Goal: Task Accomplishment & Management: Use online tool/utility

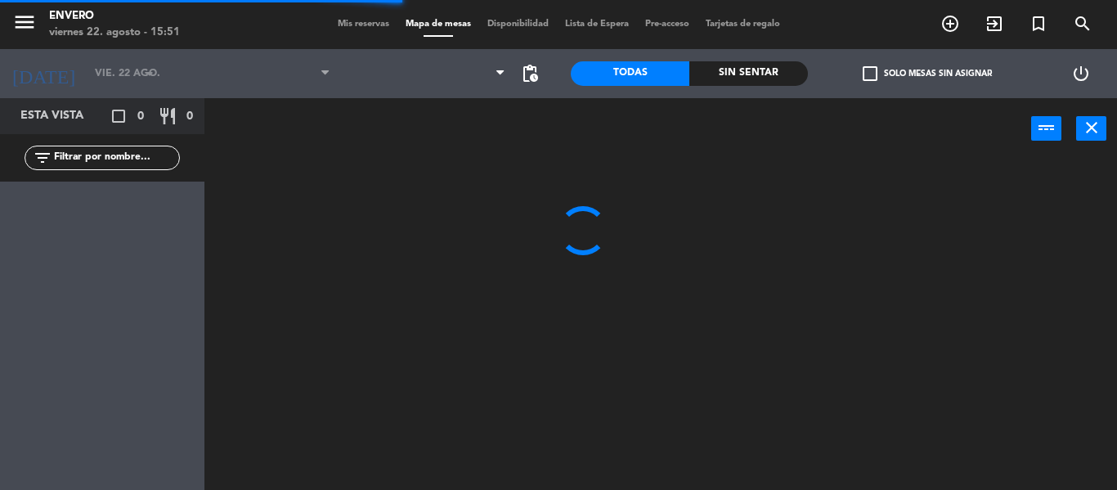
type input "[DATE] feb."
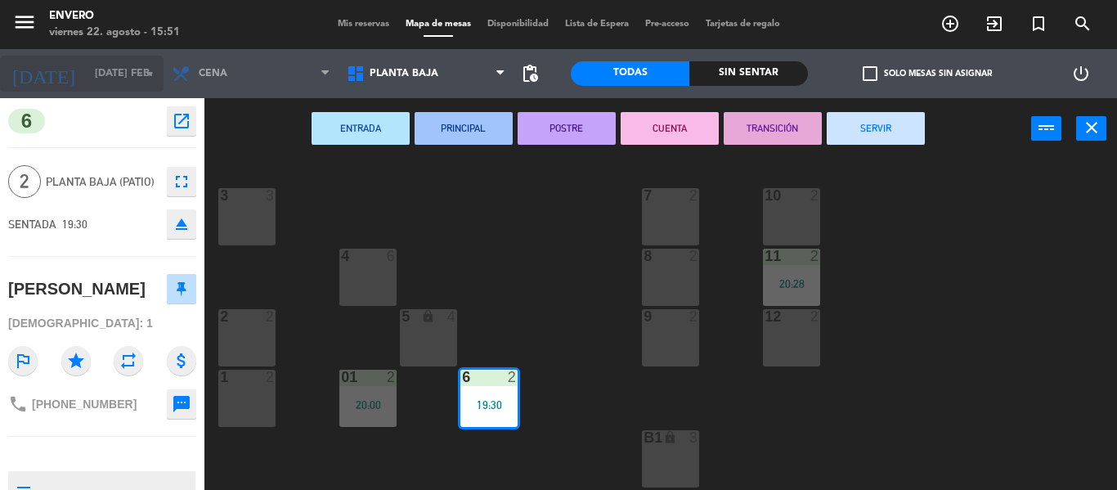
click at [99, 83] on input "[DATE] feb." at bounding box center [156, 74] width 138 height 28
click at [424, 186] on div "3 3 7 2 10 2 4 6 8 2 11 2 20:28 2 2 5 lock 4 9 2 12 2 1 2 6 2 19:30 01 2 20:00 …" at bounding box center [666, 324] width 901 height 330
click at [1102, 126] on button "close" at bounding box center [1091, 128] width 30 height 25
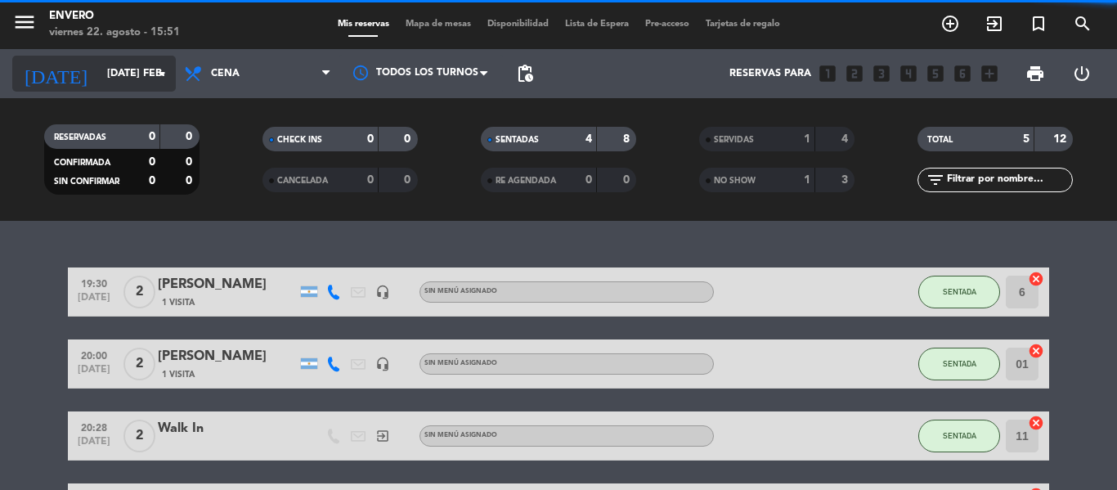
click at [100, 65] on input "[DATE] feb." at bounding box center [168, 74] width 138 height 28
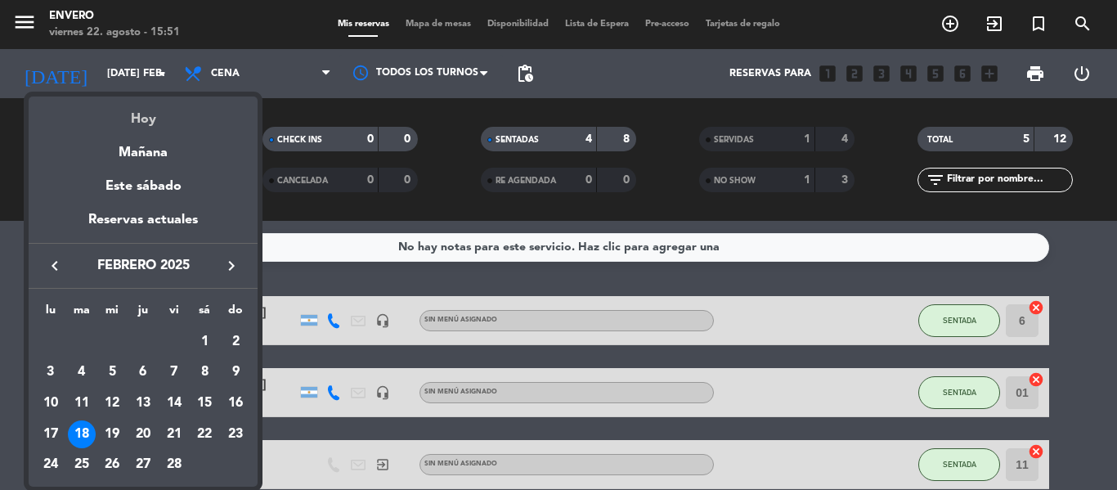
click at [152, 128] on div "Hoy" at bounding box center [143, 113] width 229 height 34
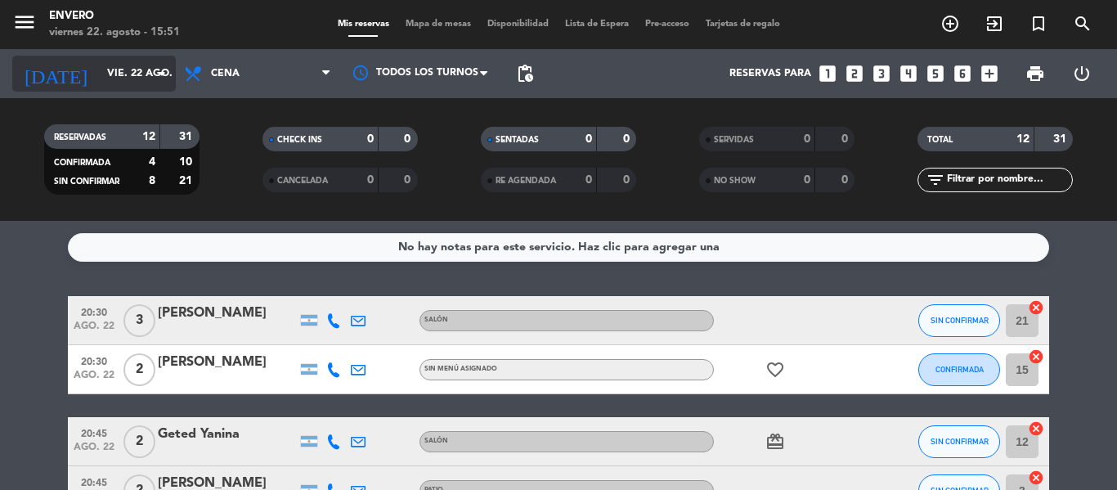
click at [122, 76] on input "vie. 22 ago." at bounding box center [168, 74] width 138 height 28
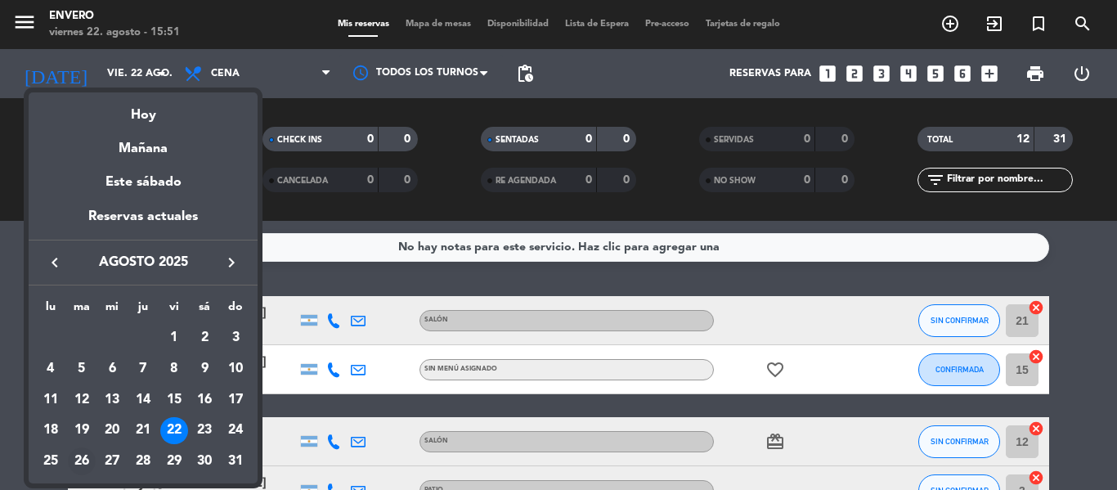
click at [88, 454] on div "26" at bounding box center [82, 461] width 28 height 28
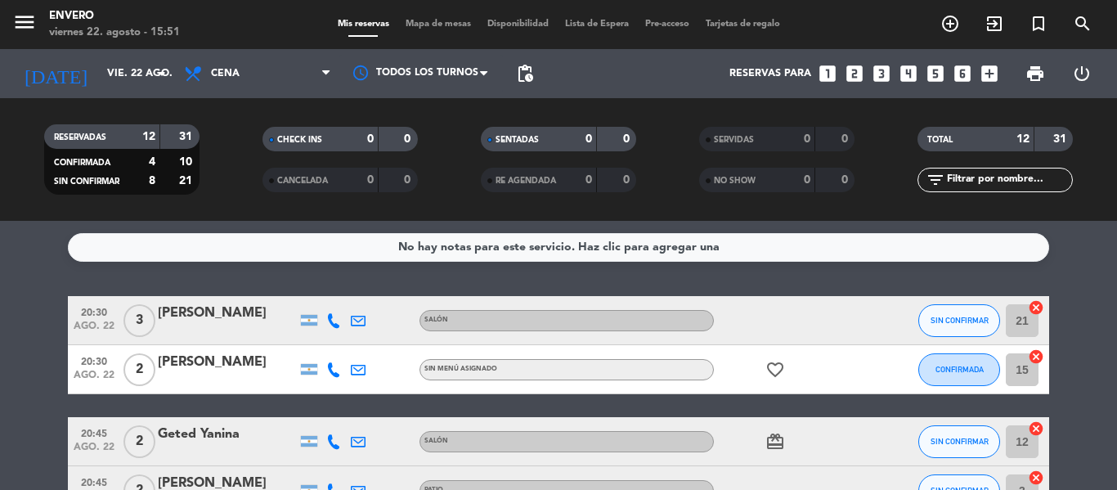
type input "[DATE] ago."
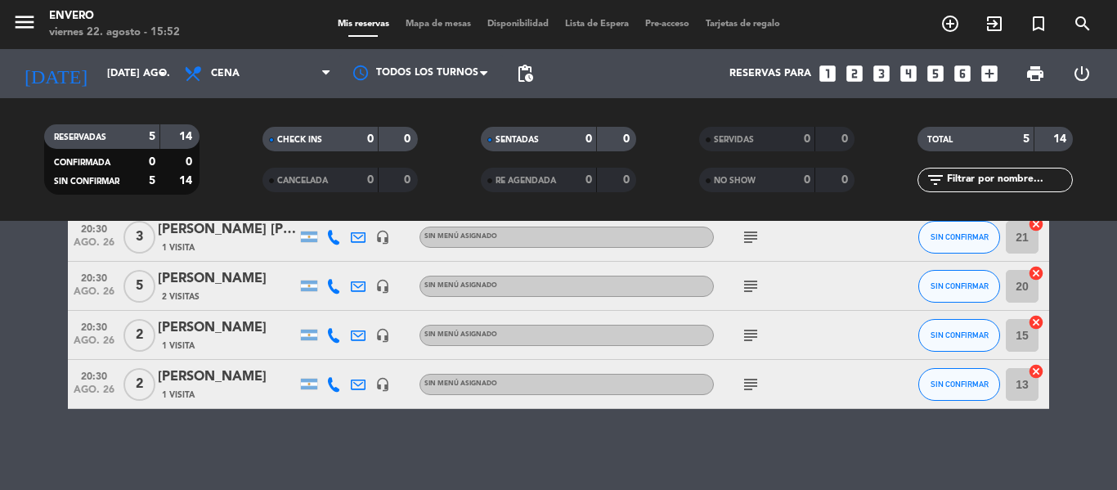
scroll to position [133, 0]
click at [424, 21] on span "Mapa de mesas" at bounding box center [438, 24] width 82 height 9
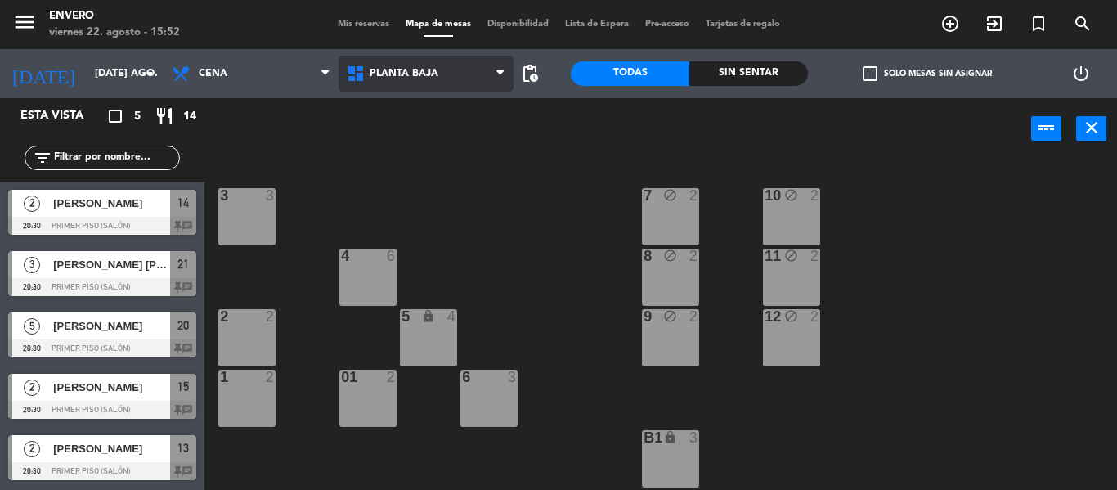
click at [411, 74] on span "Planta Baja" at bounding box center [404, 73] width 69 height 11
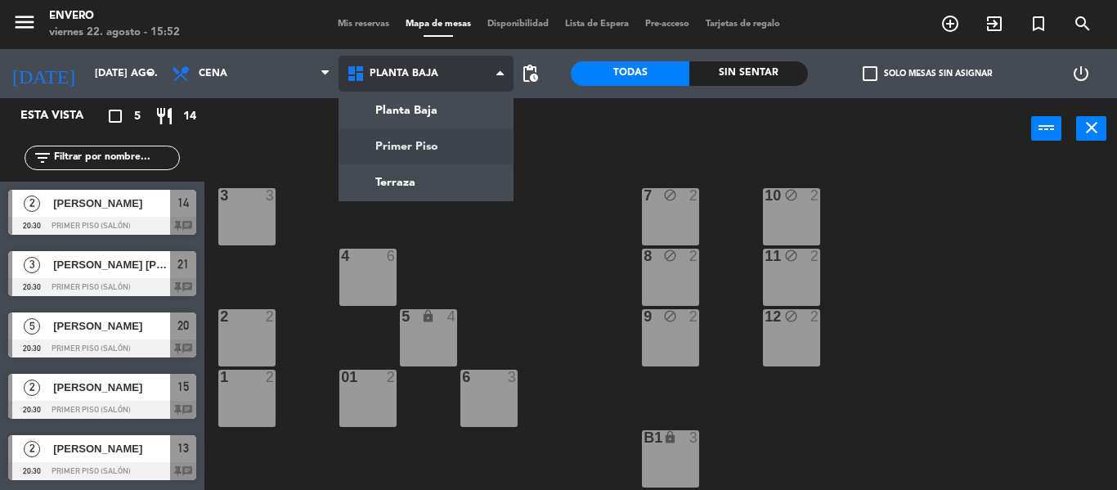
click at [420, 146] on ng-component "menu Envero viernes 22. agosto - 15:52 Mis reservas Mapa de mesas Disponibilida…" at bounding box center [558, 245] width 1117 height 490
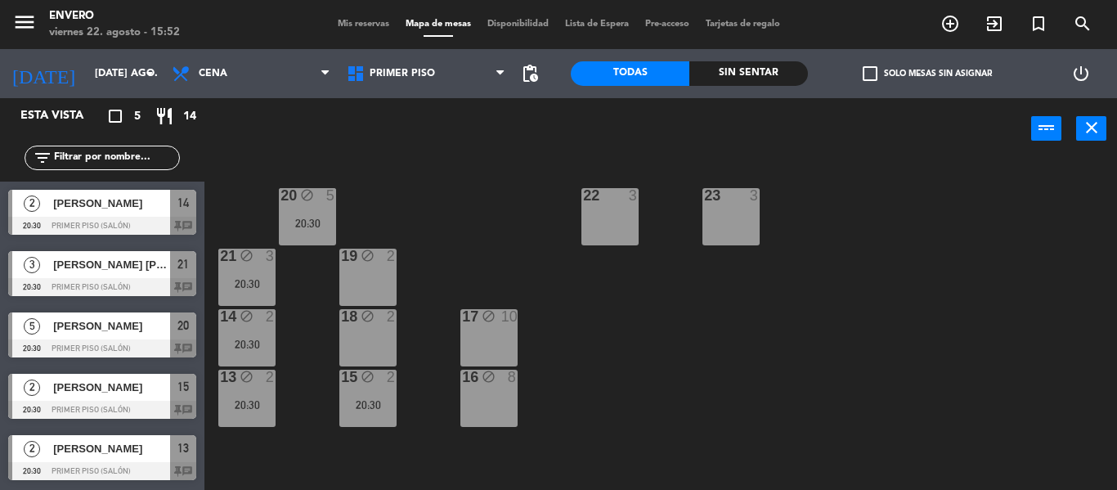
click at [378, 292] on div "19 block 2" at bounding box center [367, 277] width 57 height 57
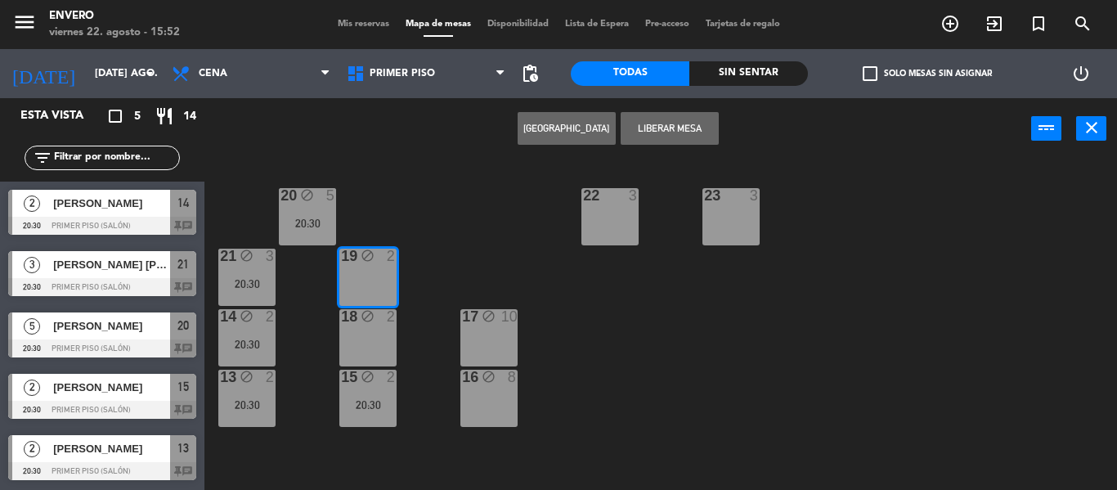
click at [576, 140] on button "[GEOGRAPHIC_DATA]" at bounding box center [567, 128] width 98 height 33
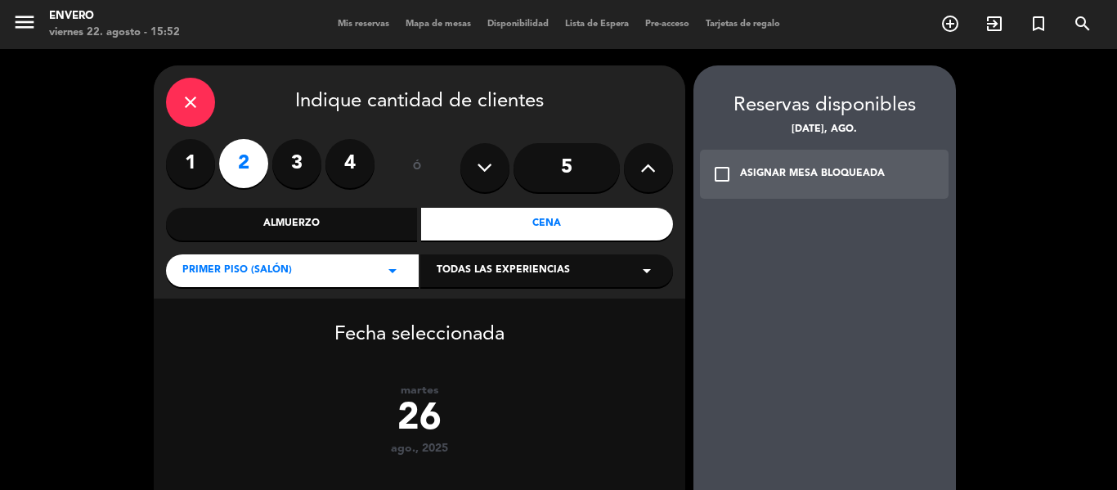
click at [740, 173] on div "ASIGNAR MESA BLOQUEADA" at bounding box center [812, 174] width 145 height 16
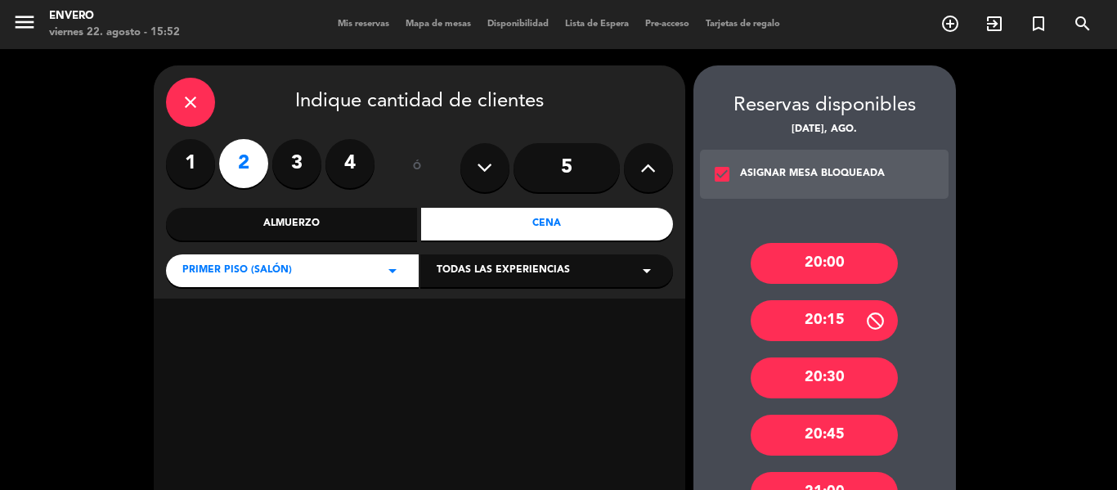
click at [783, 365] on div "20:30" at bounding box center [824, 377] width 147 height 41
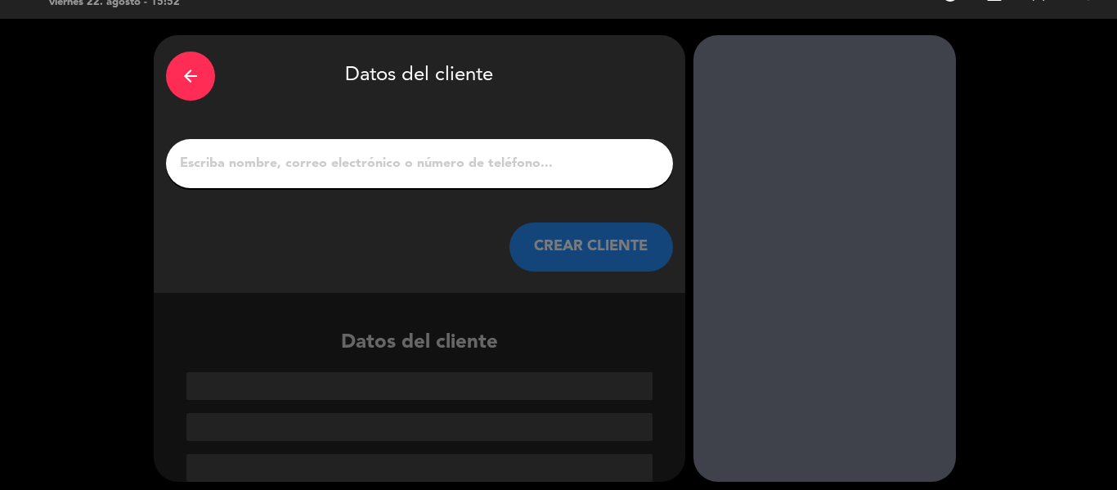
scroll to position [38, 0]
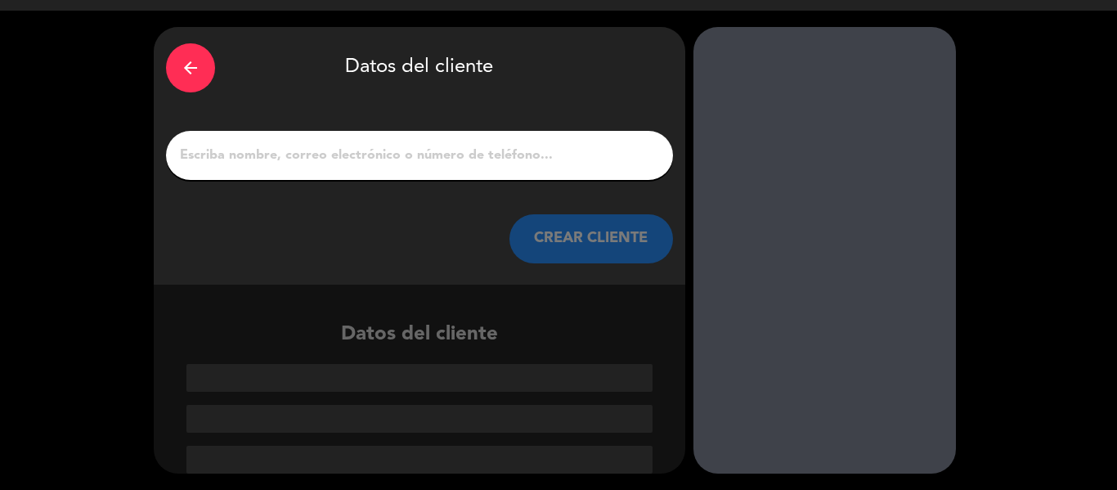
click at [420, 166] on input "1" at bounding box center [419, 155] width 482 height 23
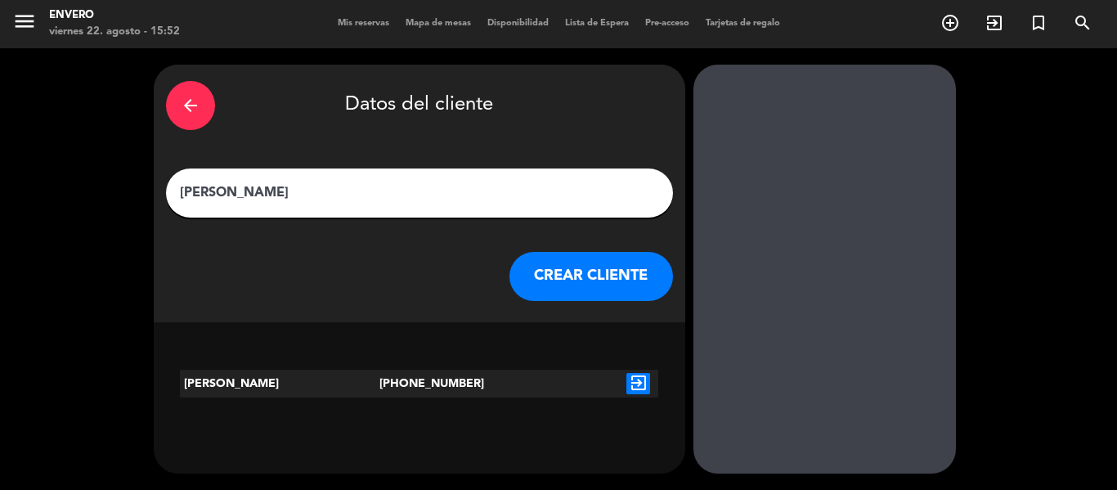
type input "[PERSON_NAME]"
click at [633, 386] on icon "exit_to_app" at bounding box center [638, 383] width 24 height 21
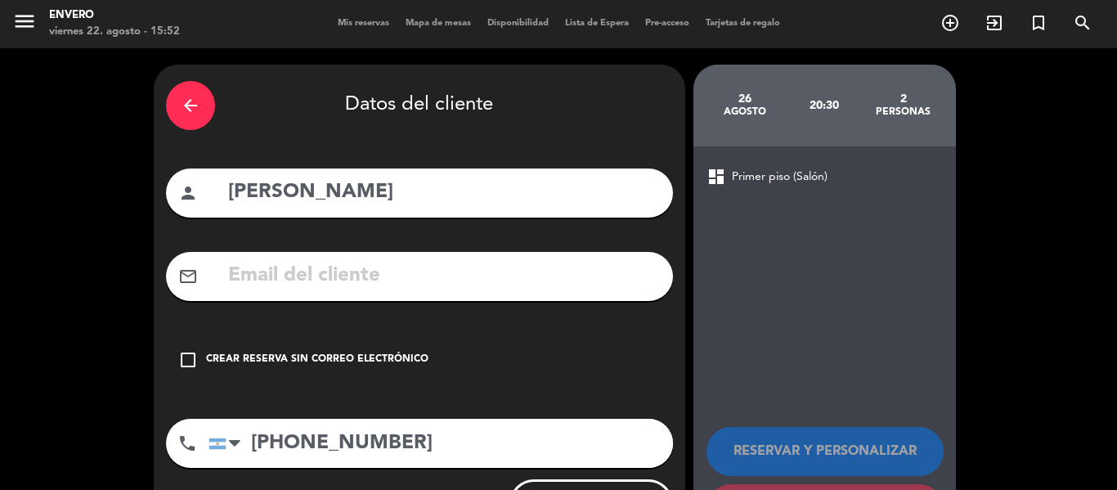
click at [557, 289] on input "text" at bounding box center [444, 276] width 434 height 34
click at [536, 270] on input "valeriasolvazquez@" at bounding box center [444, 276] width 434 height 34
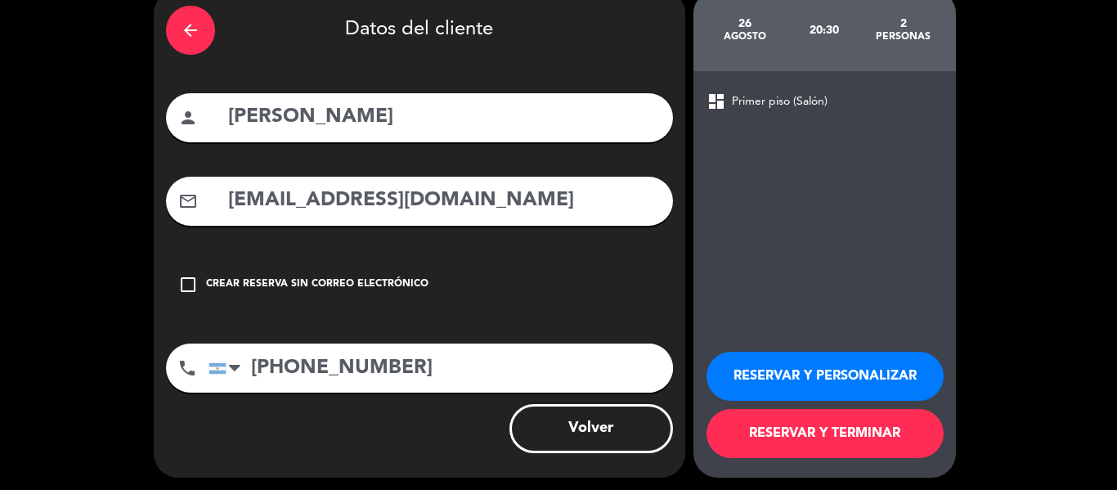
scroll to position [80, 0]
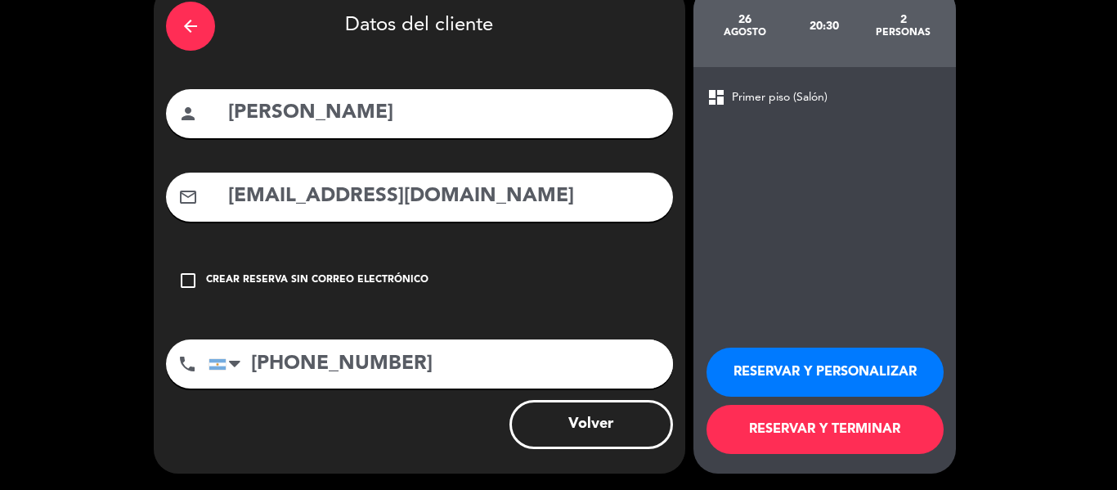
type input "[EMAIL_ADDRESS][DOMAIN_NAME]"
click at [795, 431] on button "RESERVAR Y TERMINAR" at bounding box center [825, 429] width 237 height 49
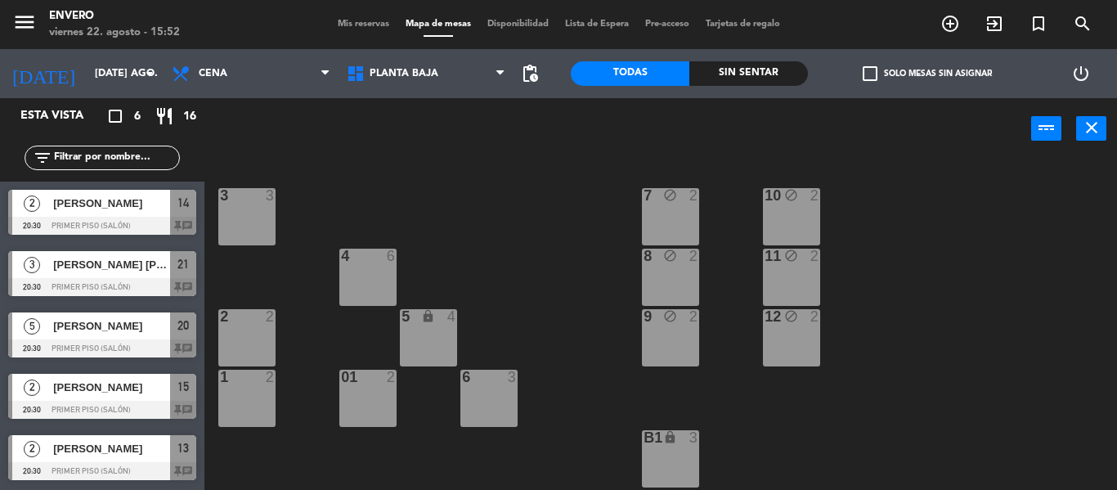
click at [127, 210] on span "[PERSON_NAME]" at bounding box center [111, 203] width 117 height 17
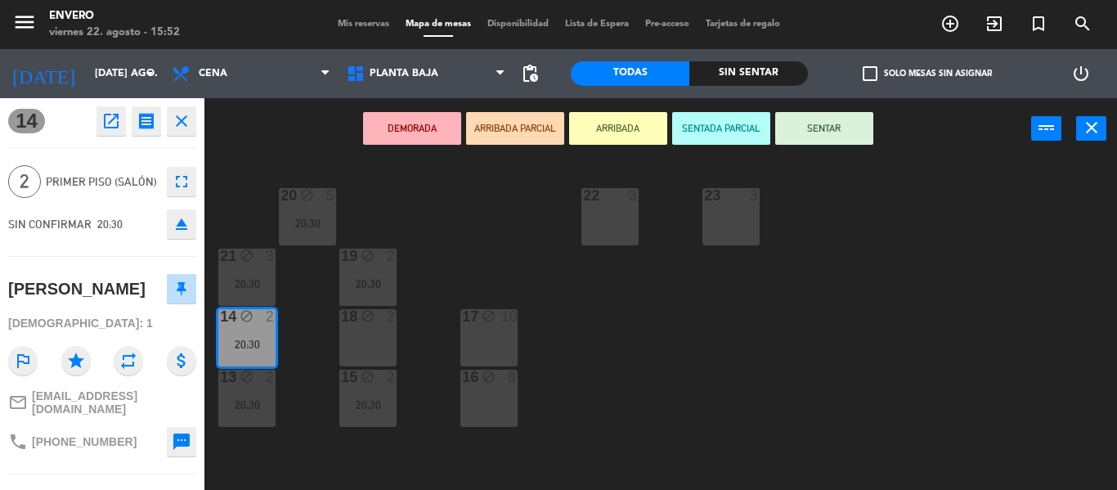
click at [178, 120] on icon "close" at bounding box center [182, 121] width 20 height 20
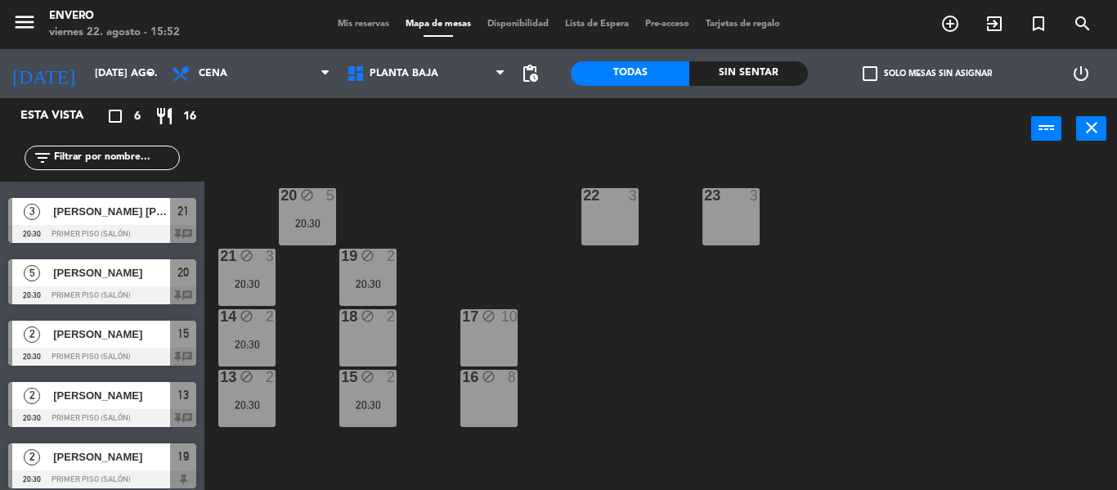
scroll to position [61, 0]
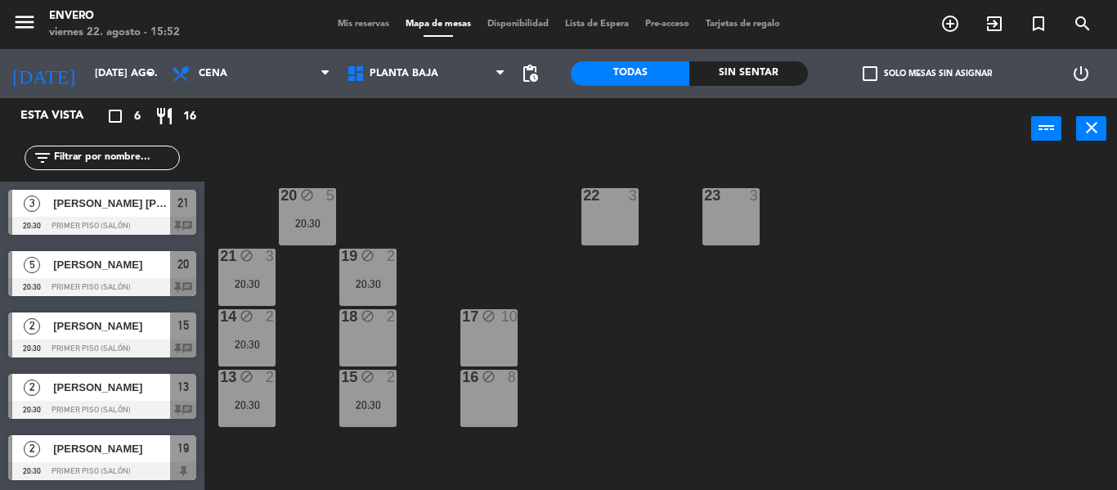
click at [110, 446] on span "[PERSON_NAME]" at bounding box center [111, 448] width 117 height 17
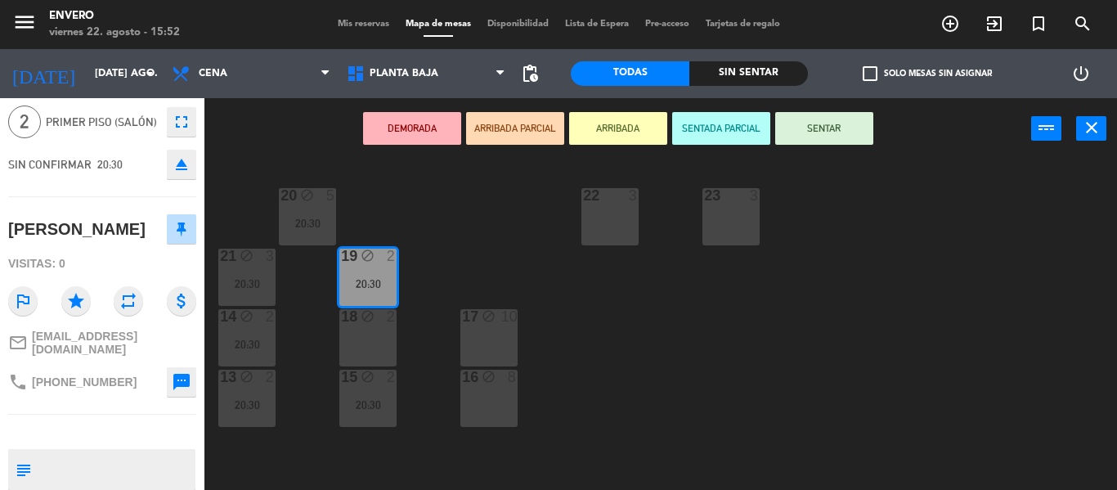
scroll to position [150, 0]
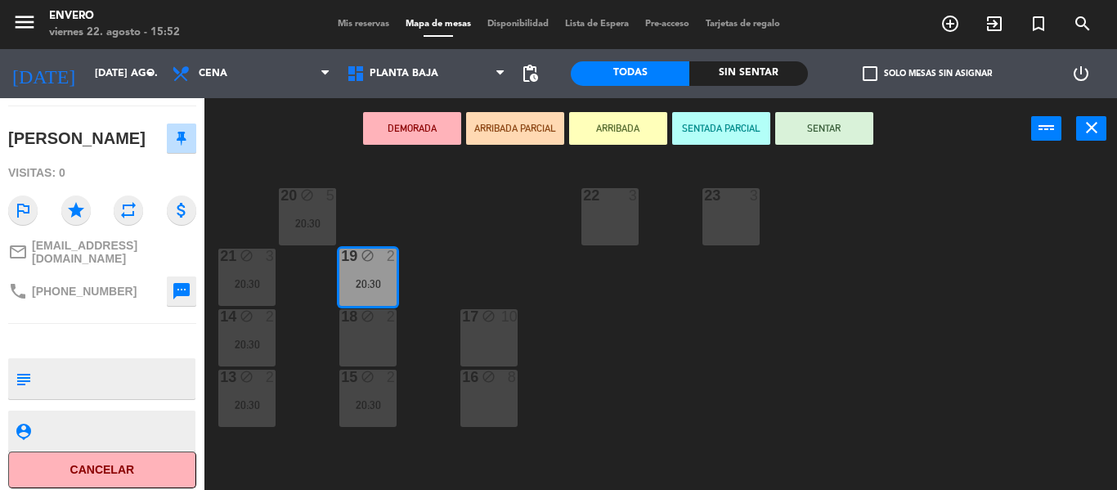
click at [103, 370] on textarea at bounding box center [116, 378] width 156 height 34
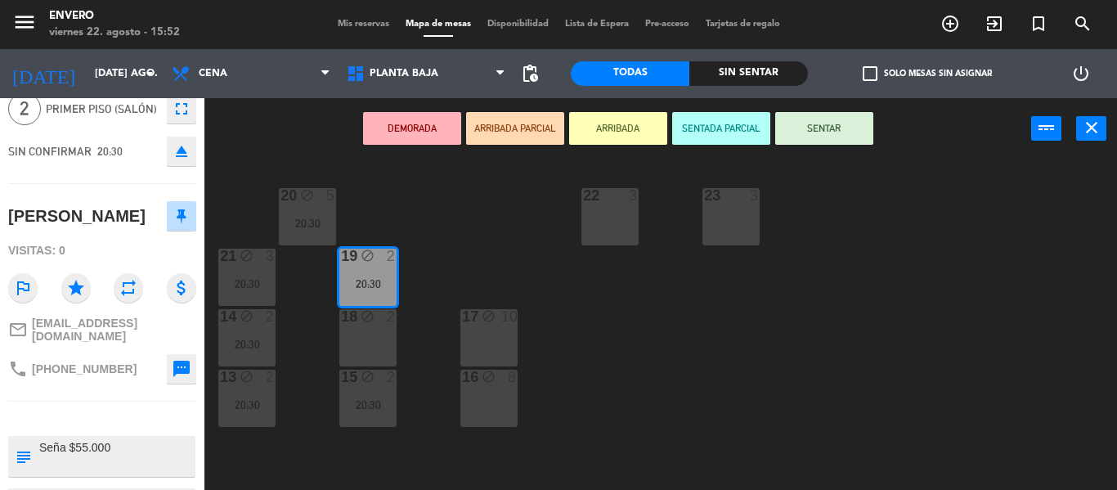
scroll to position [0, 0]
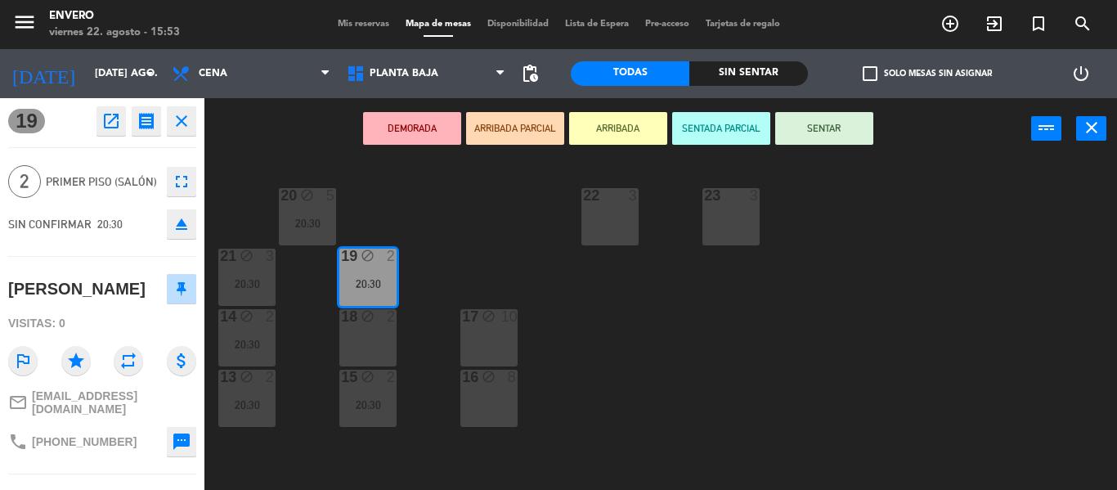
type textarea "Seña $55.000"
click at [182, 126] on icon "close" at bounding box center [182, 121] width 20 height 20
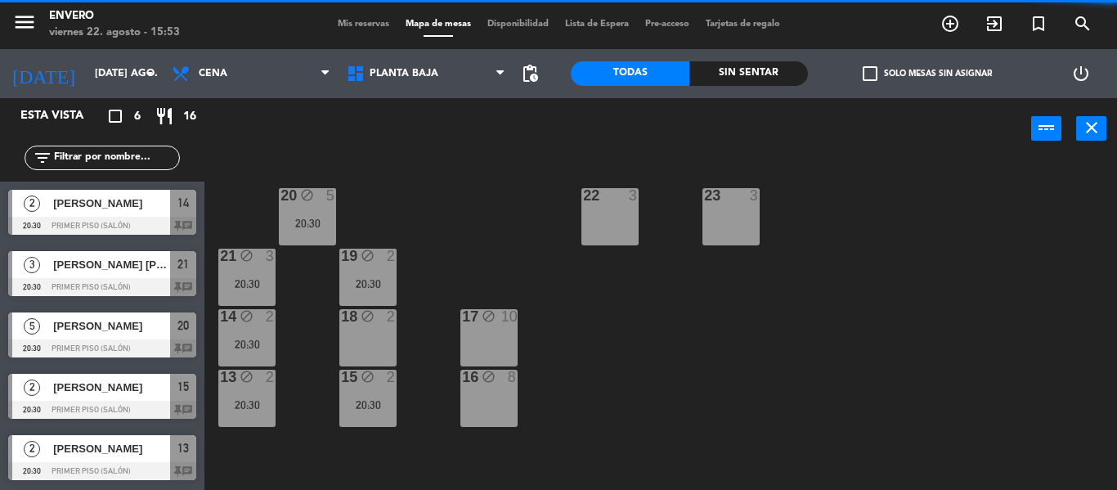
scroll to position [61, 0]
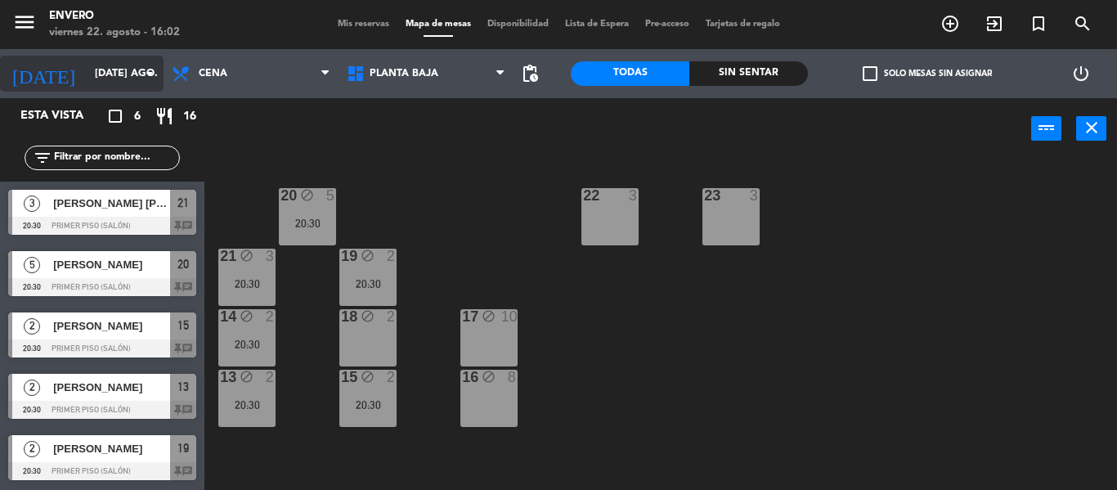
click at [124, 86] on input "[DATE] ago." at bounding box center [156, 74] width 138 height 28
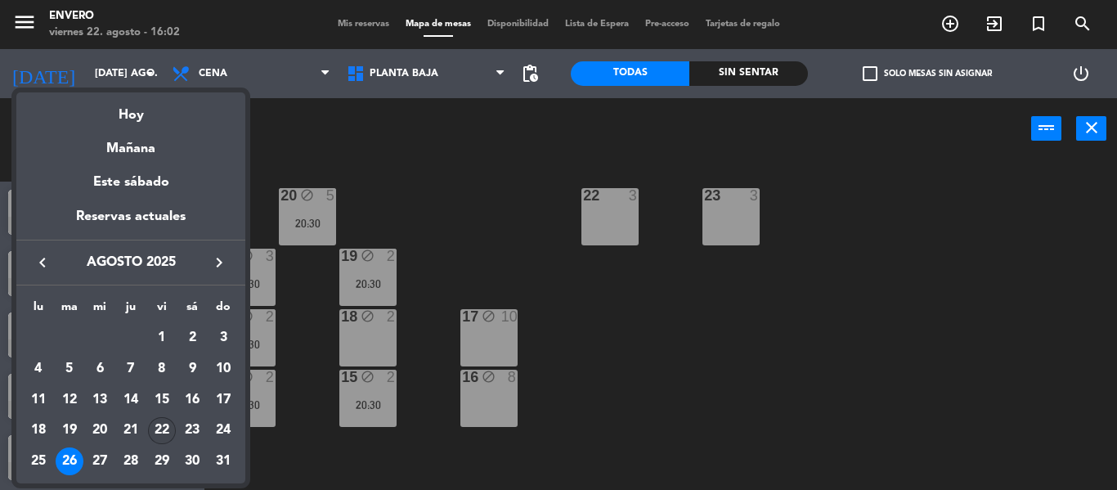
click at [164, 424] on div "22" at bounding box center [162, 431] width 28 height 28
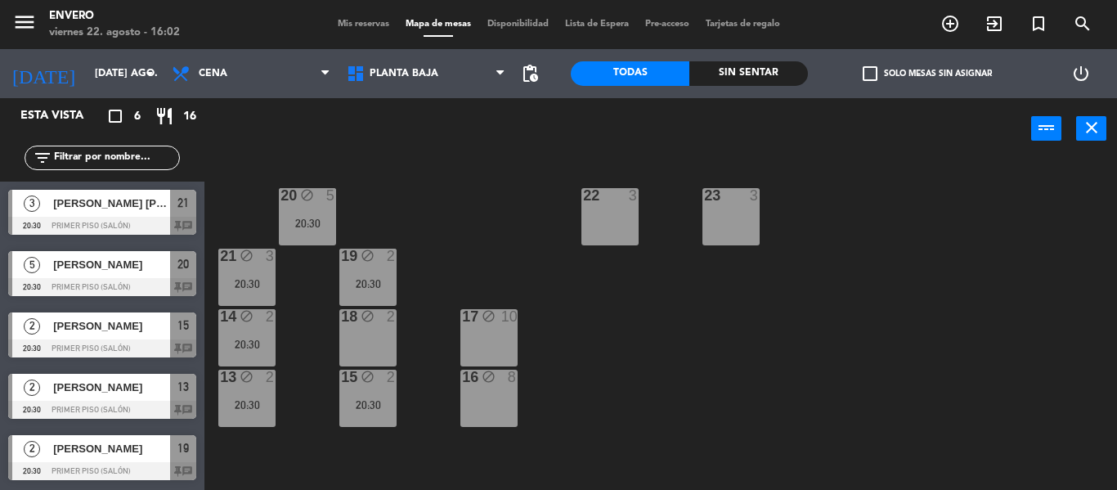
type input "vie. 22 ago."
click at [238, 287] on div "20:30" at bounding box center [246, 283] width 57 height 11
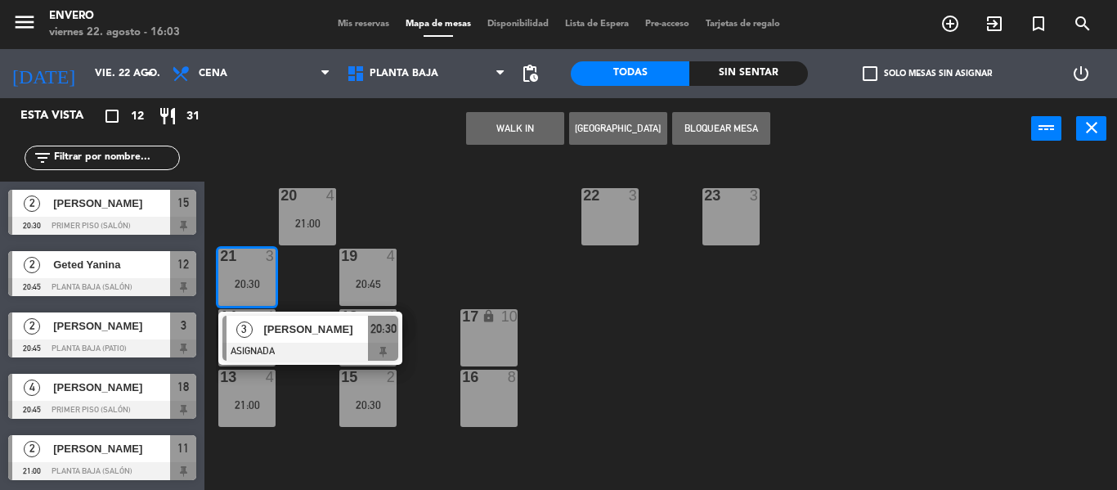
click at [481, 401] on div "16 8" at bounding box center [488, 398] width 57 height 57
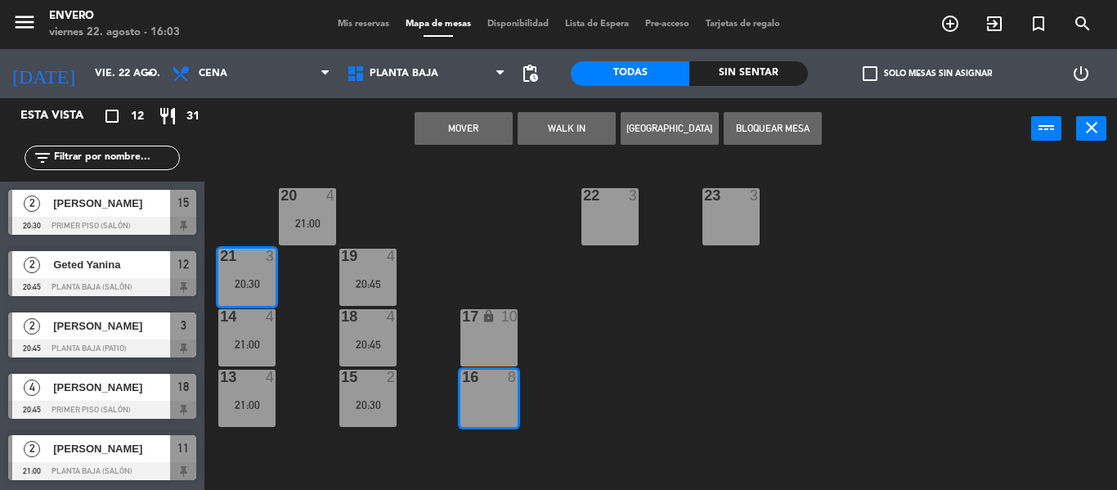
click at [487, 134] on button "Mover" at bounding box center [464, 128] width 98 height 33
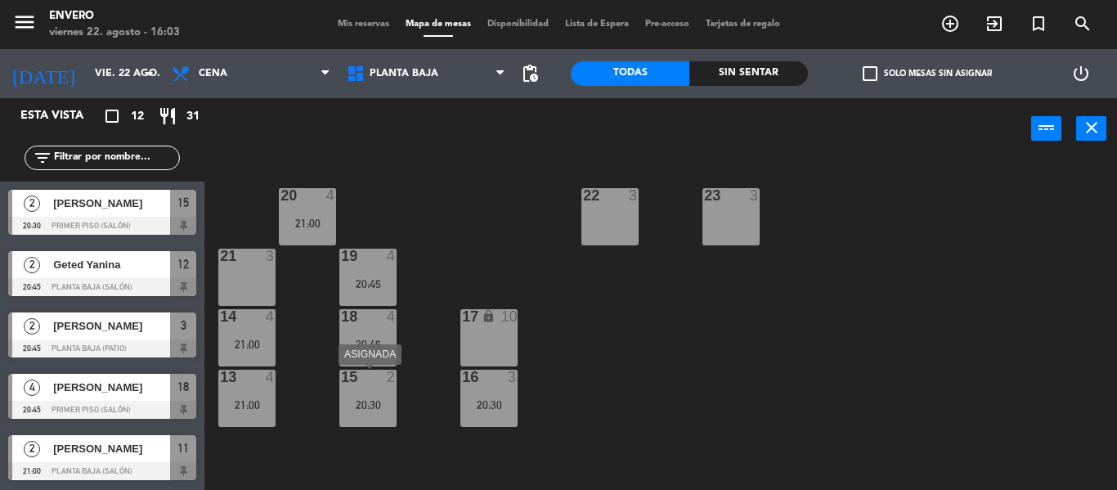
click at [370, 395] on div "15 2 20:30" at bounding box center [367, 398] width 57 height 57
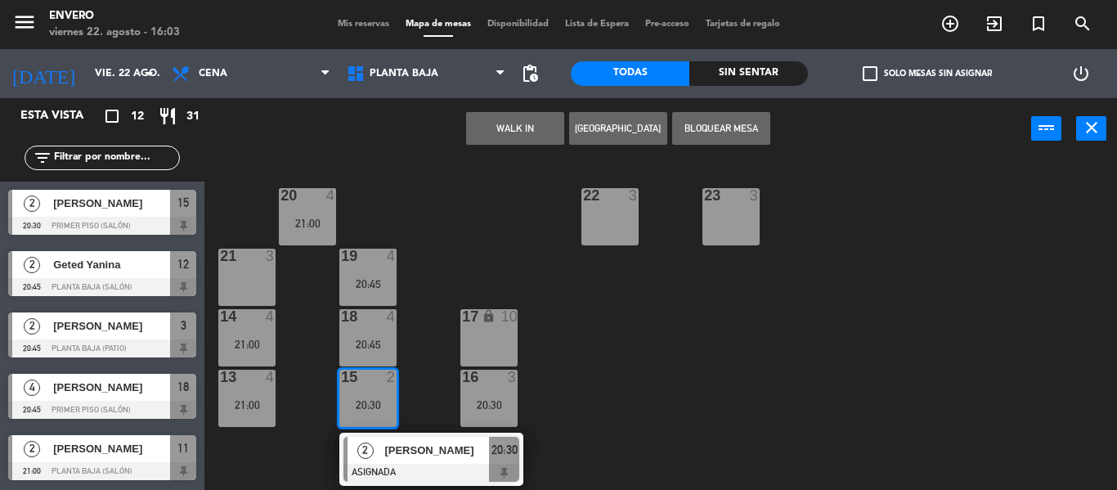
click at [414, 456] on span "[PERSON_NAME]" at bounding box center [436, 450] width 105 height 17
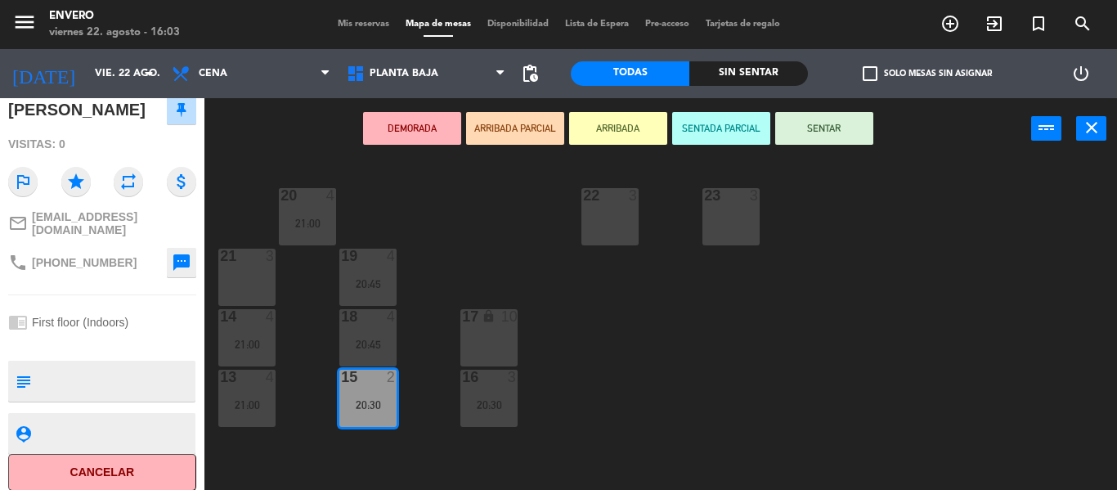
scroll to position [182, 0]
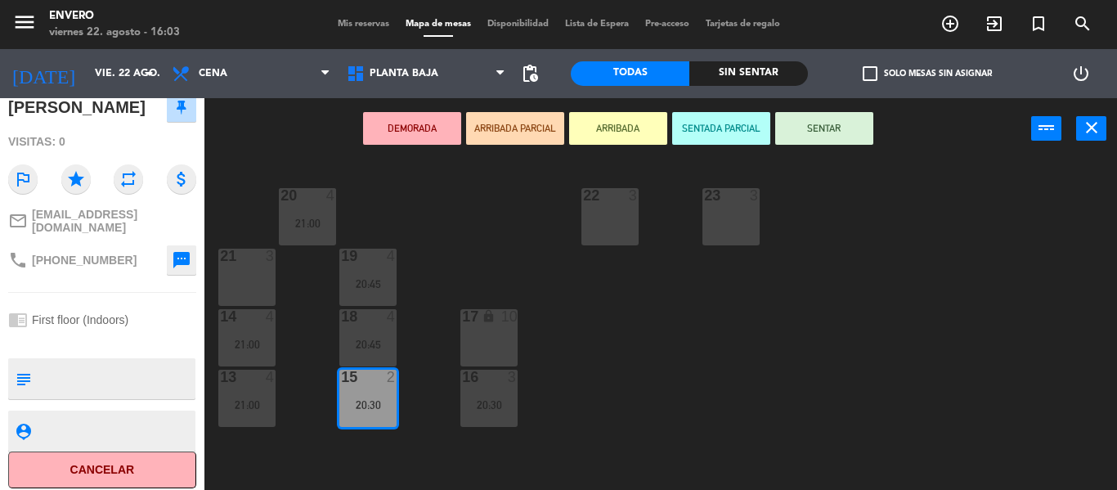
click at [463, 323] on div "17" at bounding box center [462, 316] width 1 height 15
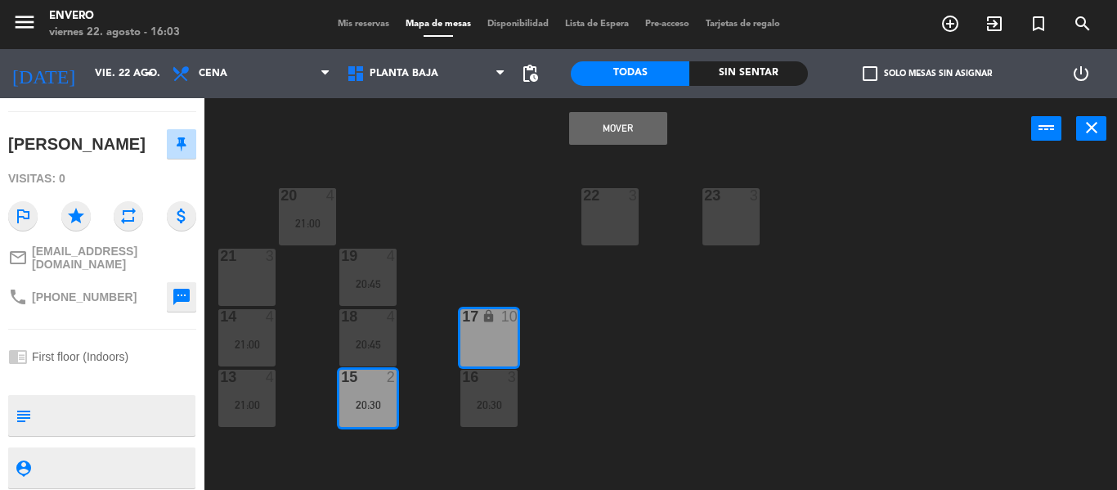
click at [608, 128] on button "Mover" at bounding box center [618, 128] width 98 height 33
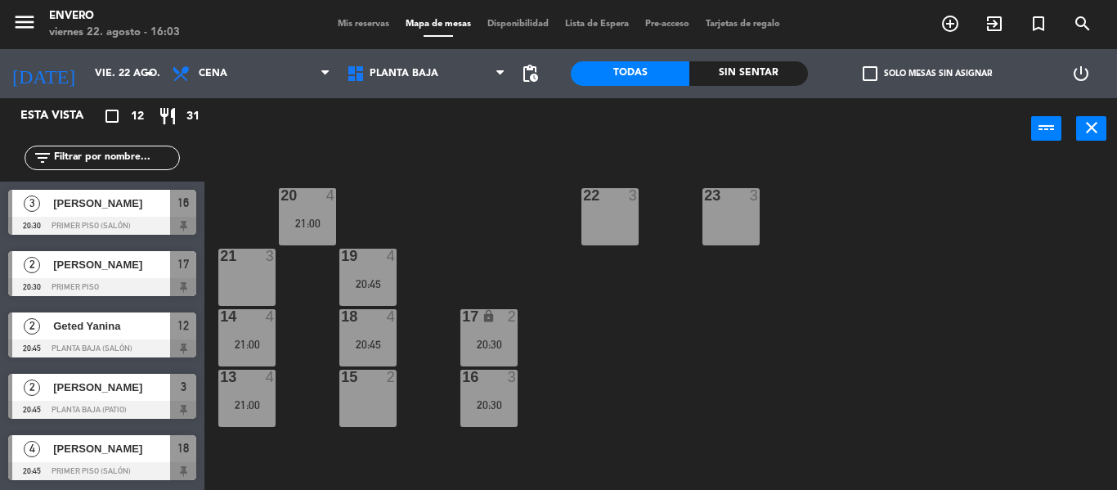
click at [632, 429] on div "20 4 21:00 22 3 23 3 21 3 19 4 20:45 14 4 21:00 18 4 20:45 17 lock 2 20:30 13 4…" at bounding box center [666, 324] width 901 height 330
